Goal: Transaction & Acquisition: Book appointment/travel/reservation

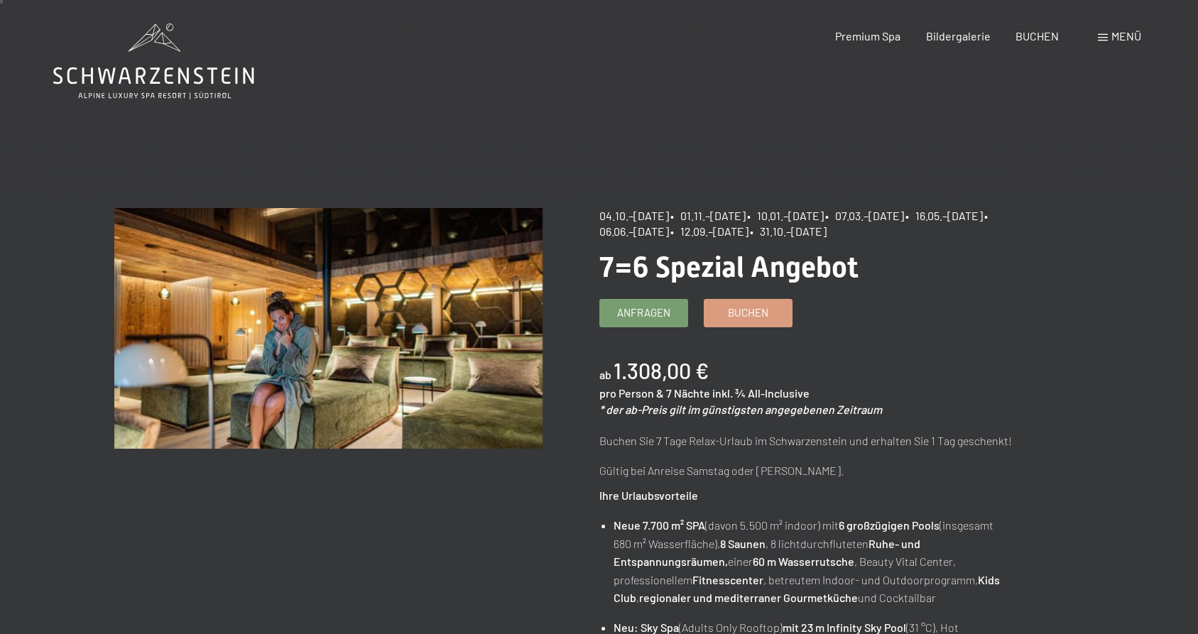
scroll to position [4, 0]
click at [750, 316] on span "Buchen" at bounding box center [748, 311] width 40 height 15
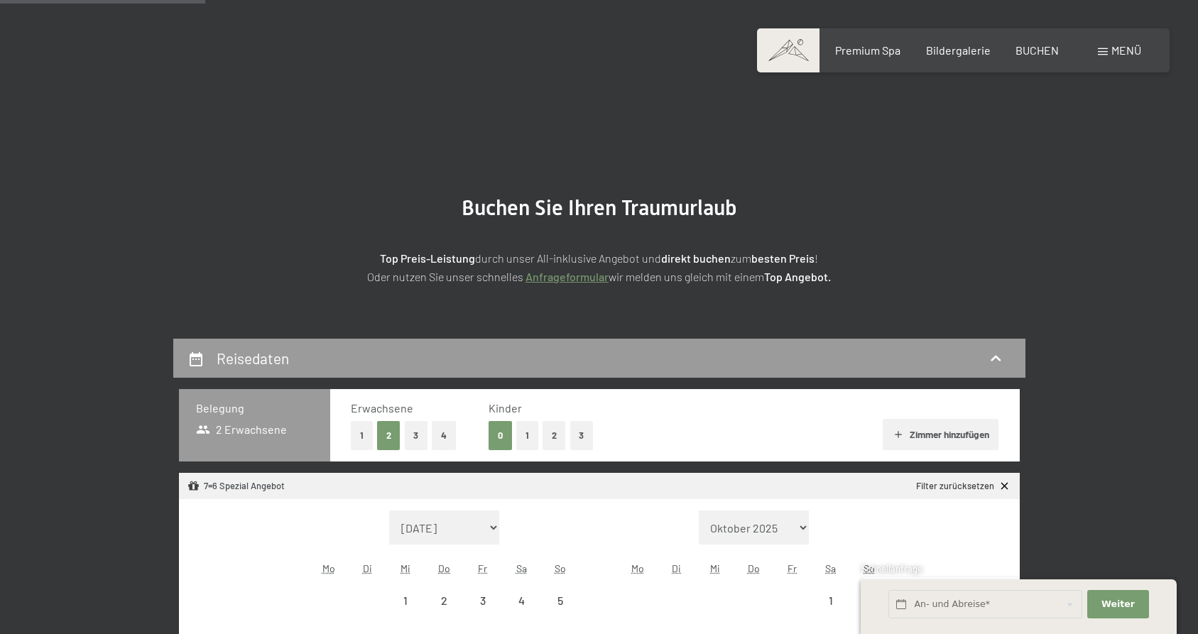
select select "[DATE]"
select select "2025-11-01"
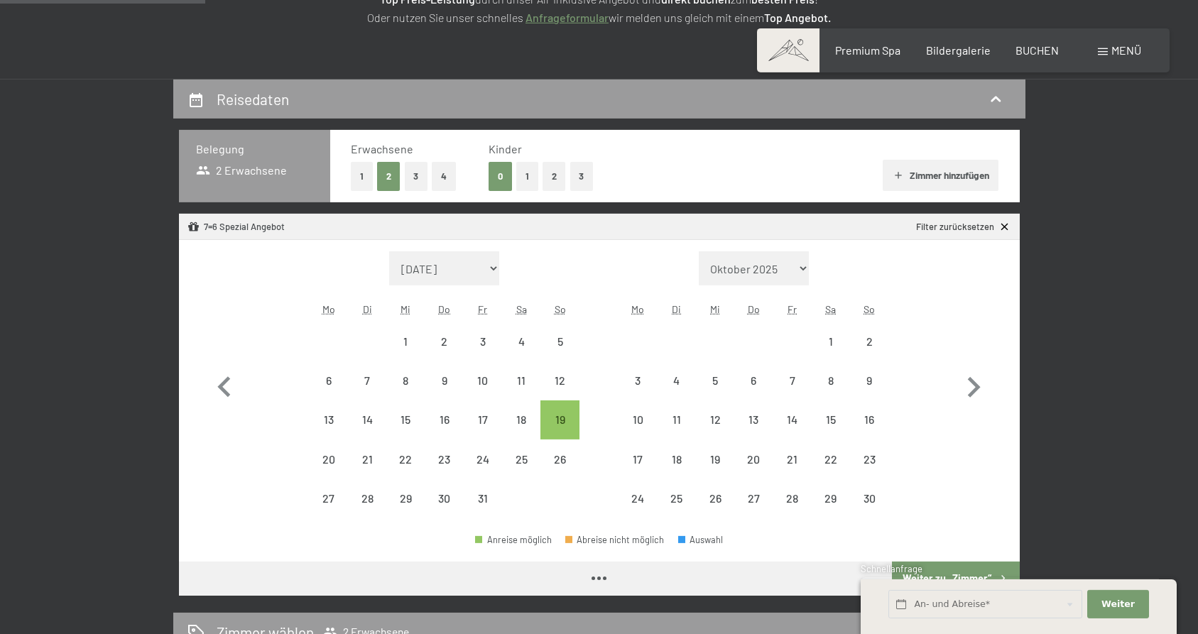
select select "2025-10-01"
select select "2025-11-01"
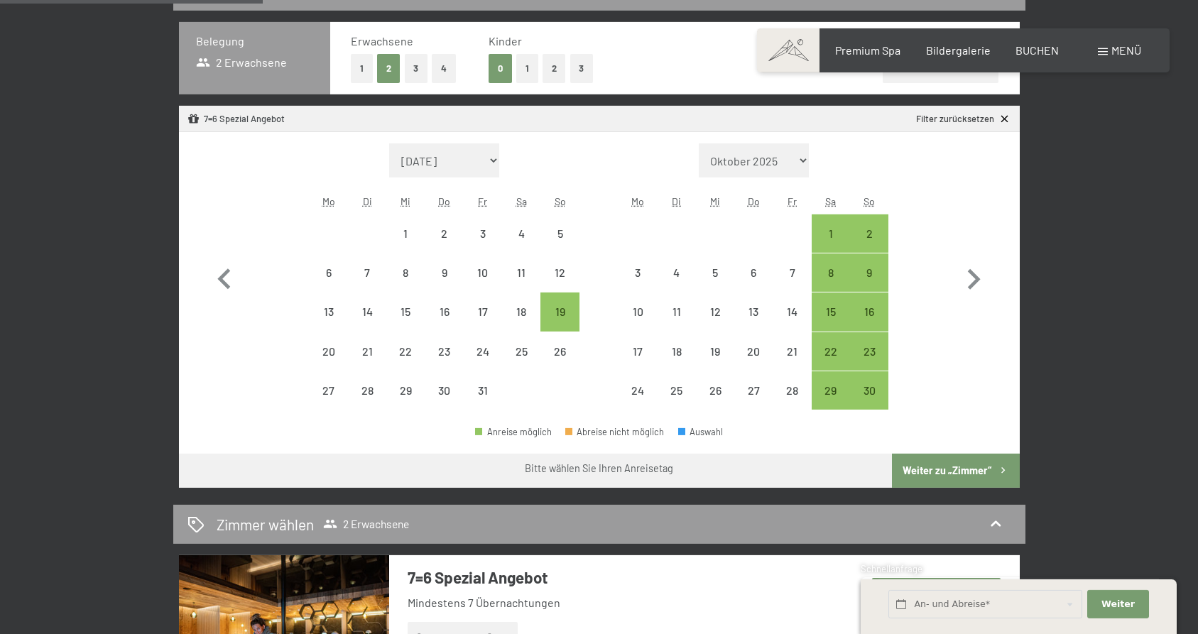
scroll to position [381, 0]
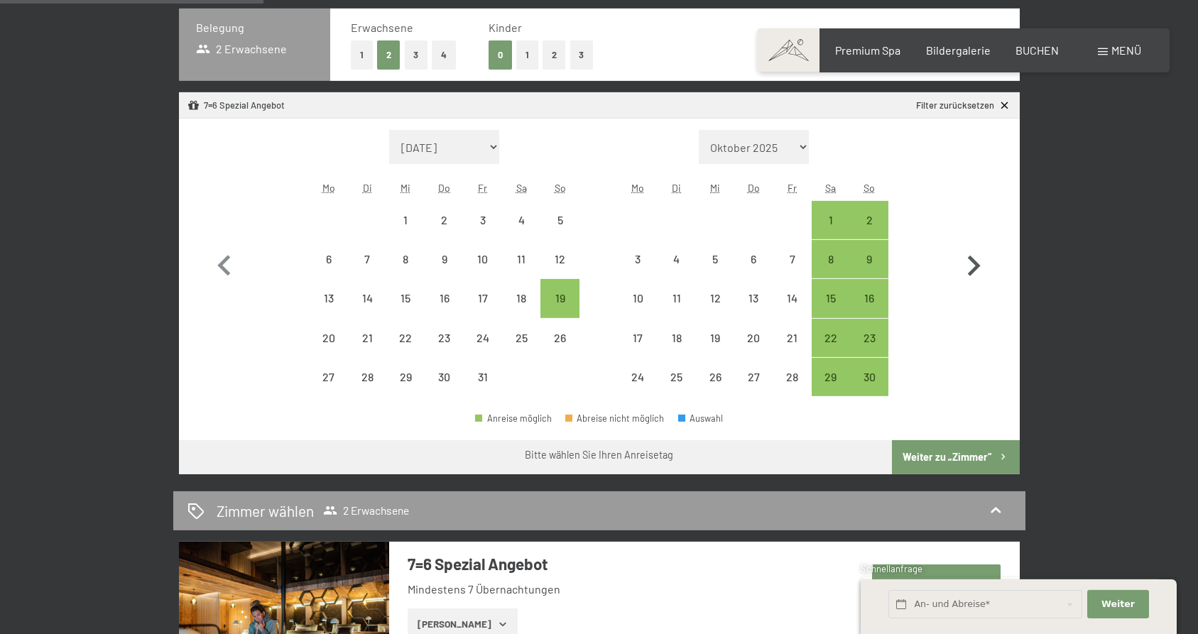
click at [977, 266] on icon "button" at bounding box center [974, 266] width 13 height 21
select select "2025-11-01"
select select "2025-12-01"
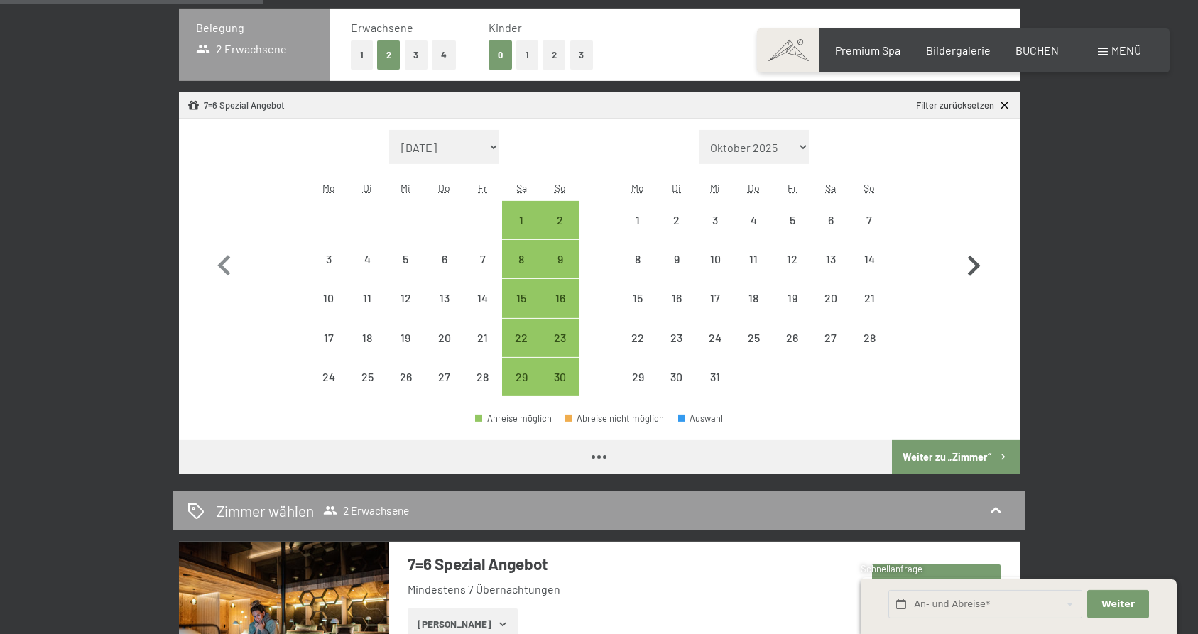
select select "2025-11-01"
select select "2025-12-01"
click at [870, 219] on div "7" at bounding box center [869, 232] width 36 height 36
select select "2025-11-01"
select select "2025-12-01"
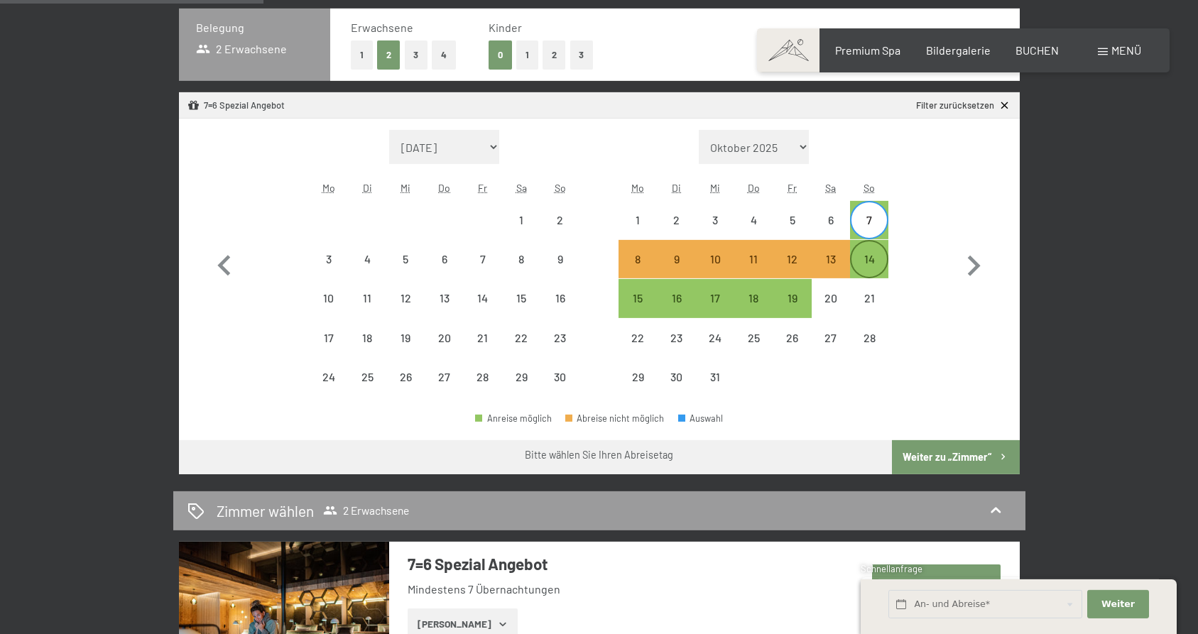
click at [868, 256] on div "14" at bounding box center [869, 271] width 36 height 36
select select "2025-11-01"
select select "2025-12-01"
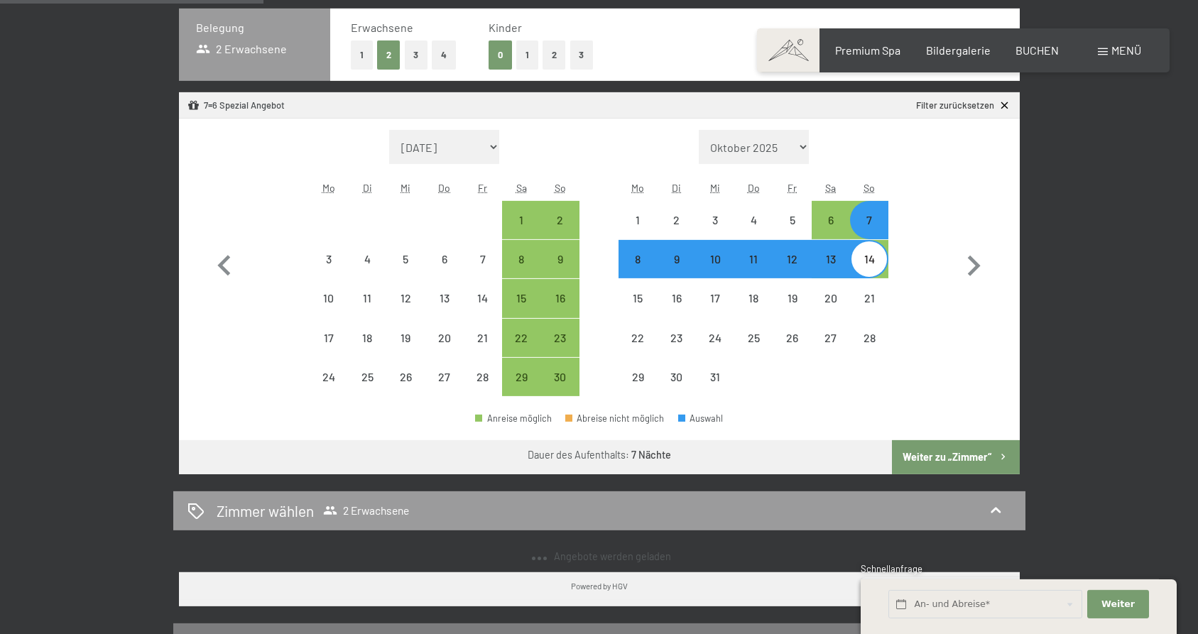
select select "2025-10-01"
select select "2025-11-01"
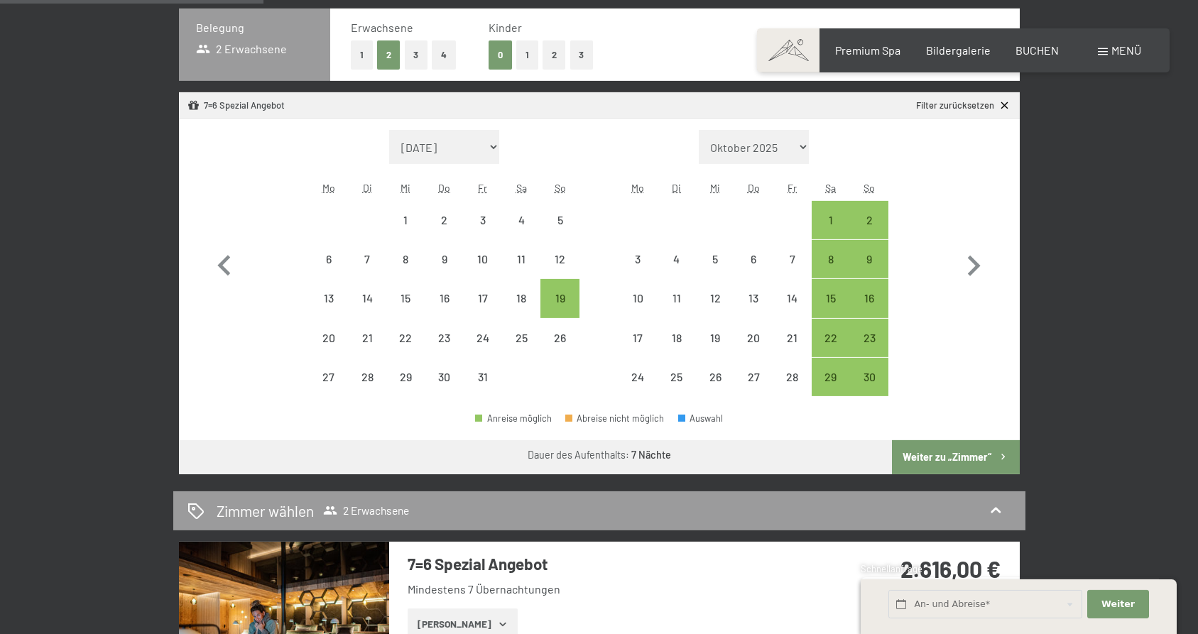
click at [932, 456] on button "Weiter zu „Zimmer“" at bounding box center [955, 457] width 127 height 34
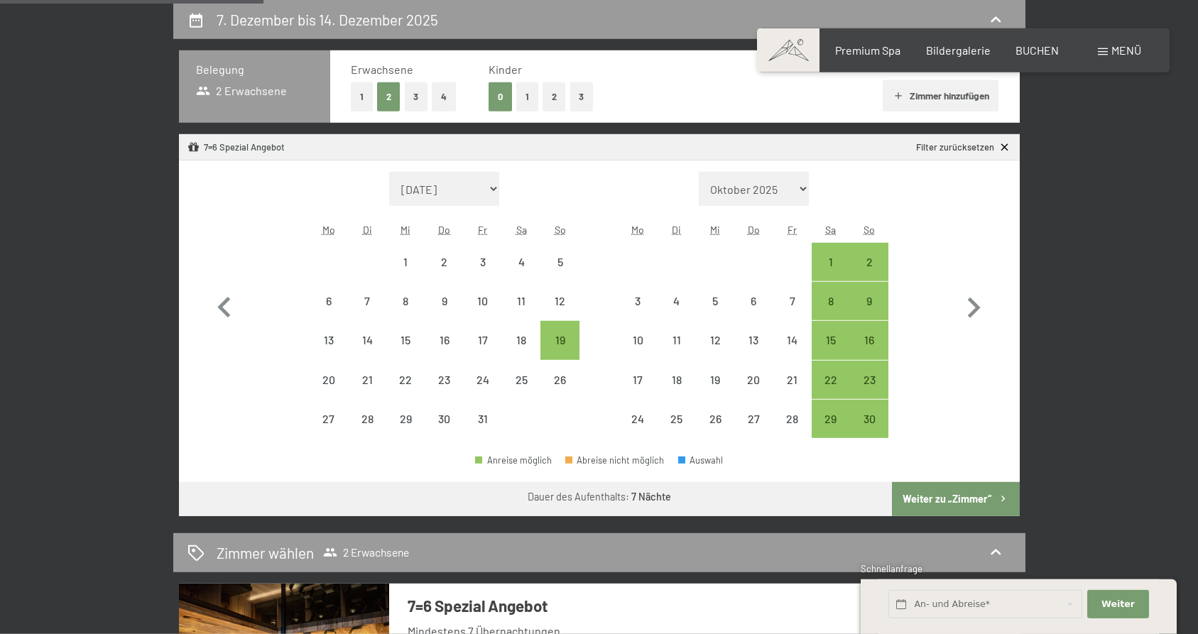
select select "2025-10-01"
select select "2025-11-01"
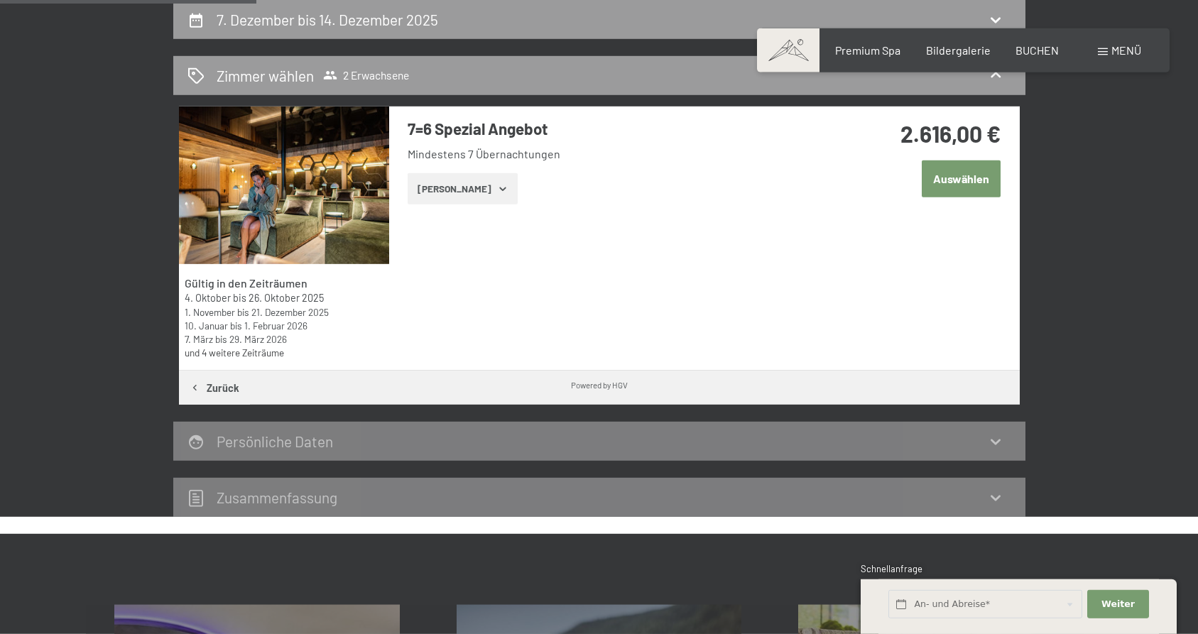
click at [435, 202] on button "Zeige Zimmer" at bounding box center [463, 188] width 110 height 31
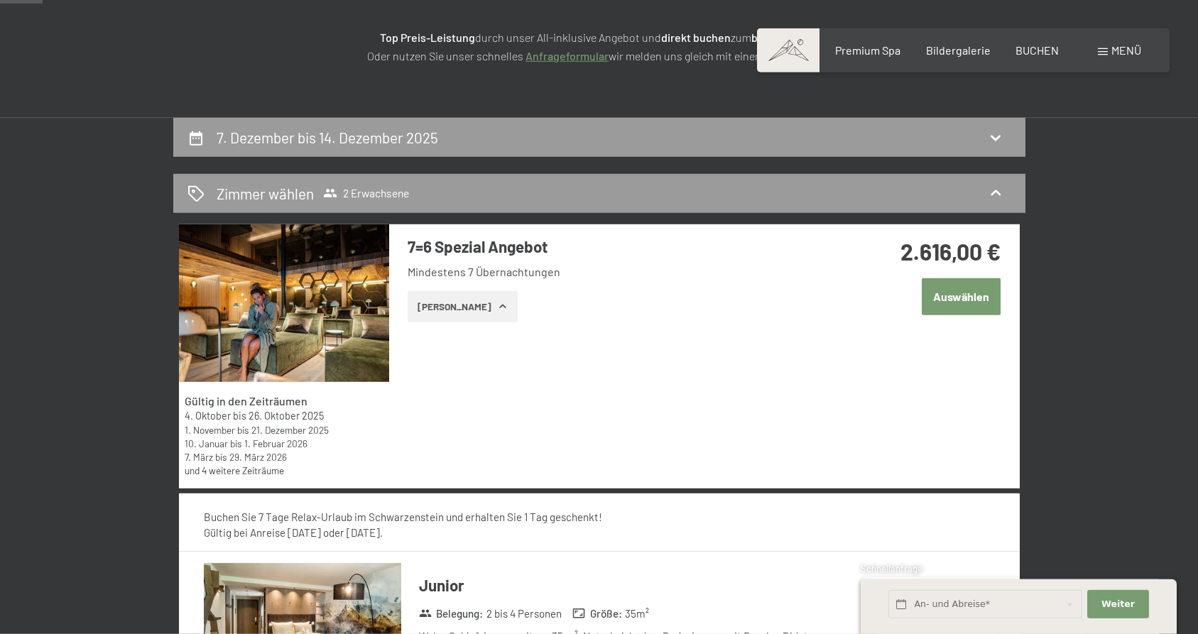
scroll to position [0, 0]
